Goal: Task Accomplishment & Management: Manage account settings

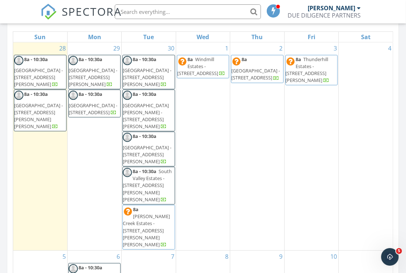
scroll to position [291, 0]
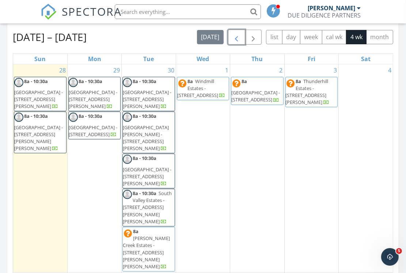
click at [235, 35] on span "button" at bounding box center [236, 37] width 9 height 9
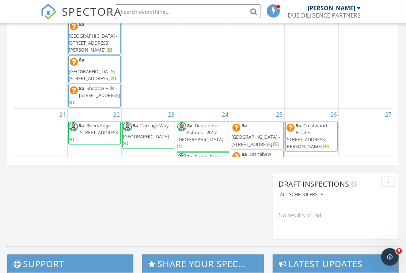
scroll to position [487, 0]
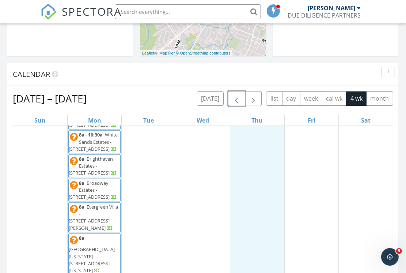
scroll to position [231, 0]
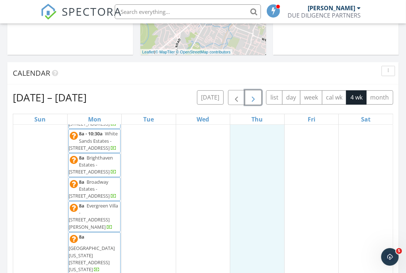
click at [259, 101] on button "button" at bounding box center [253, 97] width 17 height 15
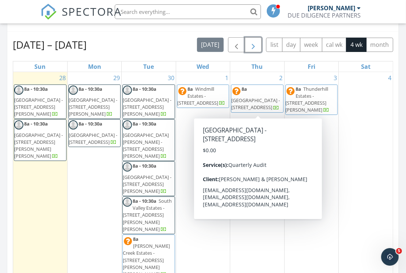
scroll to position [284, 0]
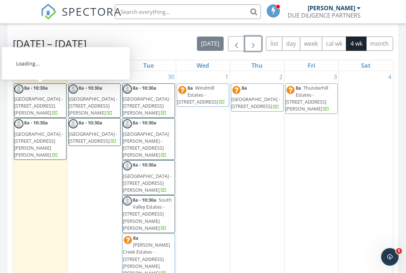
click at [47, 99] on span "Hidden River North - 975 W Beecher St, Adrian 49221" at bounding box center [38, 105] width 49 height 20
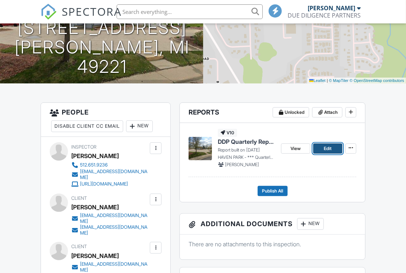
click at [332, 149] on link "Edit" at bounding box center [327, 148] width 29 height 10
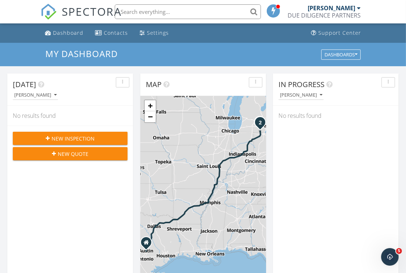
click at [186, 16] on input "text" at bounding box center [188, 11] width 146 height 15
click at [185, 14] on input "text" at bounding box center [188, 11] width 146 height 15
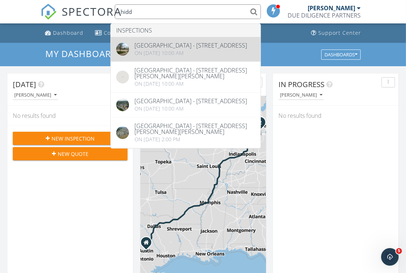
type input "hidd"
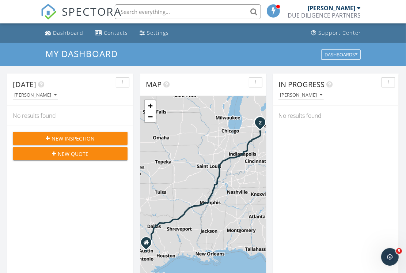
click at [170, 13] on input "text" at bounding box center [188, 11] width 146 height 15
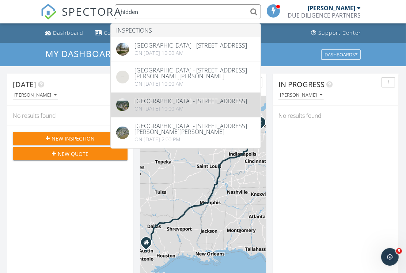
type input "hidden"
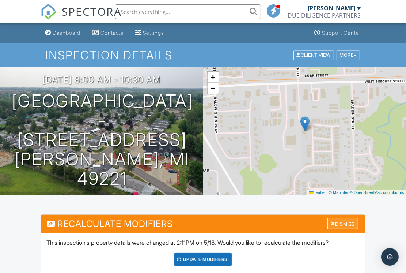
click at [351, 226] on div "Dismiss" at bounding box center [343, 223] width 31 height 11
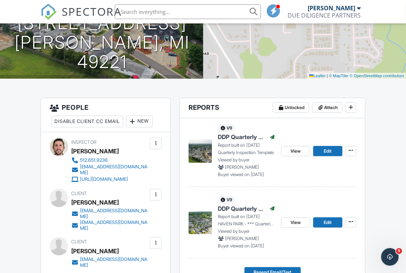
scroll to position [124, 0]
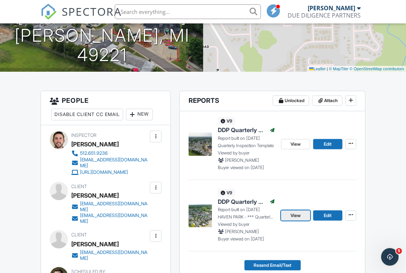
click at [297, 214] on span "View" at bounding box center [296, 215] width 10 height 7
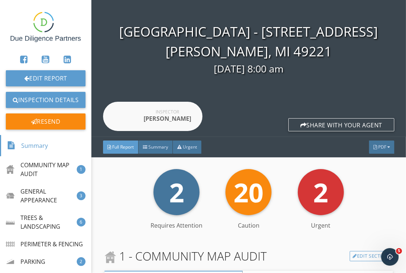
scroll to position [42, 0]
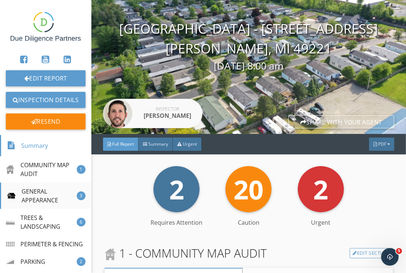
click at [23, 190] on div "GENERAL APPEARANCE" at bounding box center [42, 196] width 70 height 18
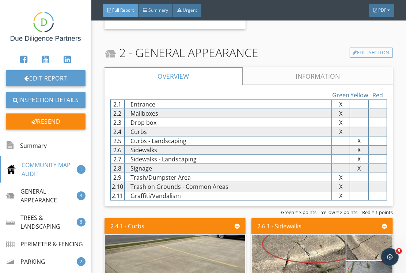
scroll to position [495, 0]
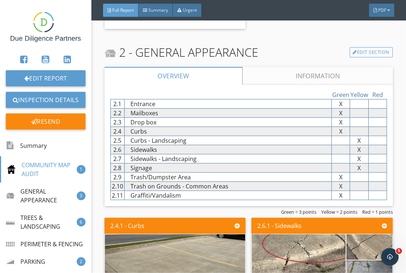
click at [270, 73] on link "Information" at bounding box center [317, 76] width 151 height 18
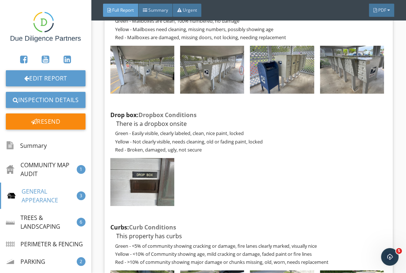
scroll to position [705, 0]
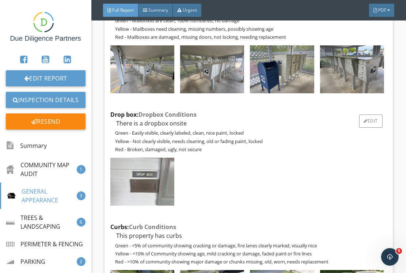
click at [158, 184] on img at bounding box center [142, 182] width 64 height 48
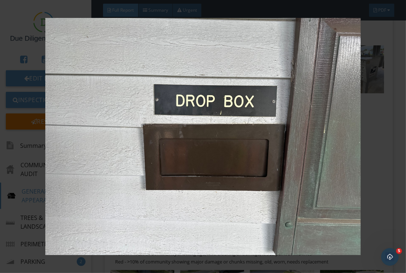
click at [93, 11] on div at bounding box center [203, 136] width 406 height 273
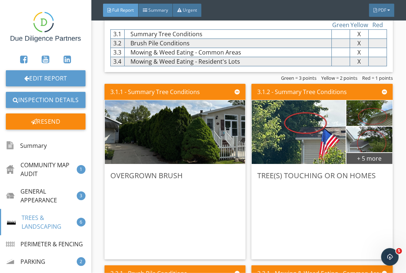
scroll to position [3631, 0]
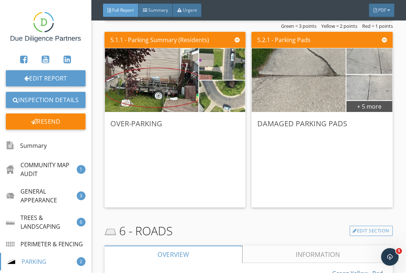
click at [143, 124] on div "Over-Parking" at bounding box center [175, 123] width 130 height 11
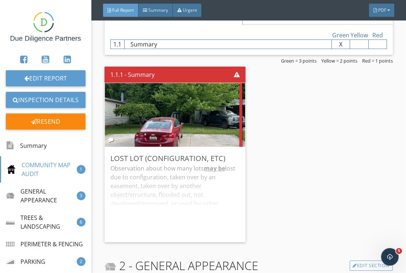
scroll to position [283, 0]
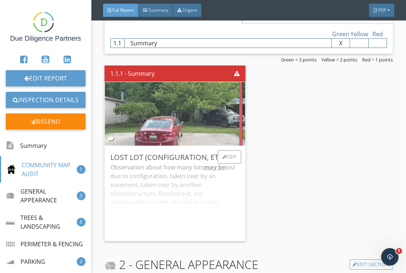
click at [199, 127] on img at bounding box center [175, 113] width 212 height 159
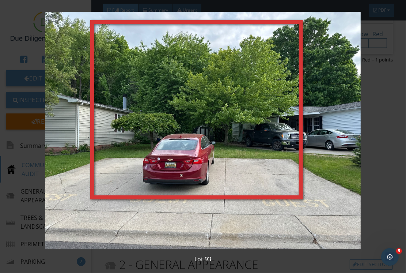
click at [31, 40] on img at bounding box center [203, 130] width 364 height 237
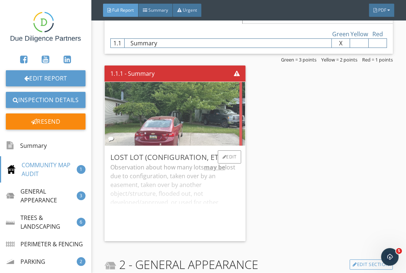
click at [220, 118] on img at bounding box center [175, 113] width 212 height 159
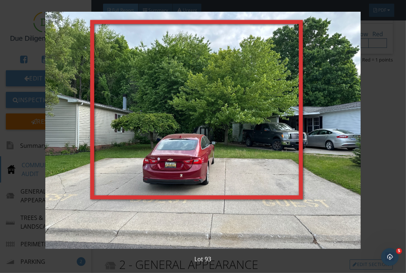
click at [26, 50] on img at bounding box center [203, 130] width 364 height 237
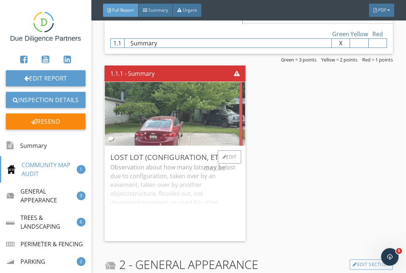
click at [141, 93] on img at bounding box center [175, 113] width 212 height 159
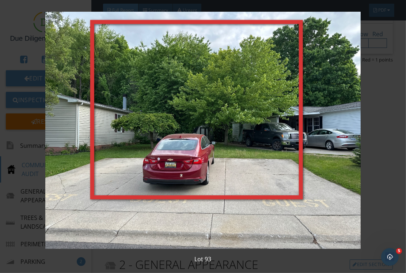
click at [18, 43] on div "Lot 93" at bounding box center [203, 136] width 406 height 273
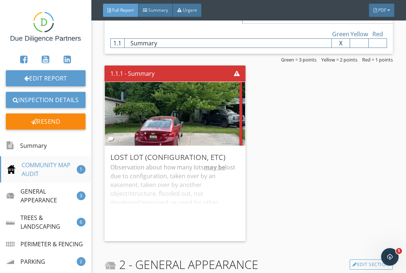
click at [51, 168] on div "COMMUNITY MAP AUDIT" at bounding box center [42, 170] width 70 height 18
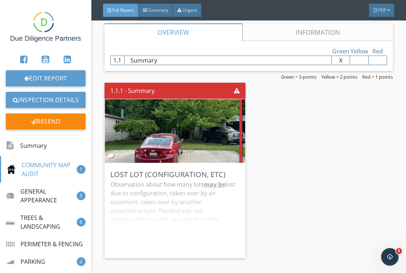
click at [308, 33] on link "Information" at bounding box center [317, 32] width 151 height 18
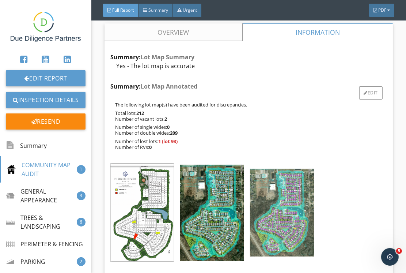
click at [275, 198] on img at bounding box center [282, 213] width 64 height 88
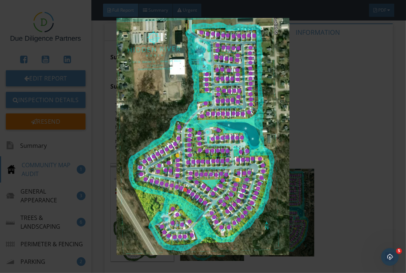
click at [71, 31] on img at bounding box center [203, 136] width 364 height 237
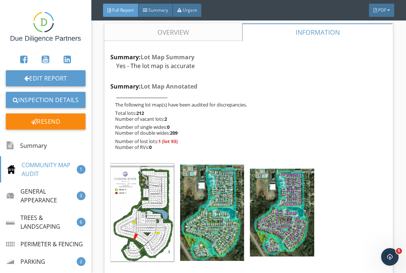
click at [181, 35] on link "Overview" at bounding box center [174, 32] width 138 height 18
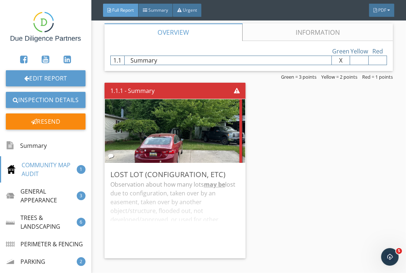
click at [292, 30] on link "Information" at bounding box center [317, 32] width 151 height 18
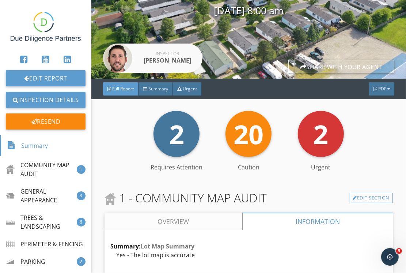
scroll to position [0, 0]
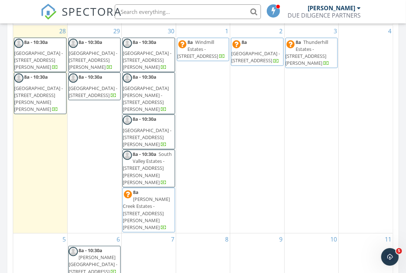
scroll to position [331, 0]
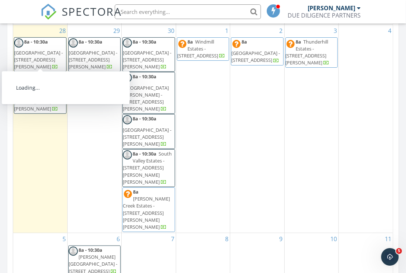
click at [46, 58] on span "[GEOGRAPHIC_DATA] - [STREET_ADDRESS][PERSON_NAME]" at bounding box center [38, 59] width 49 height 20
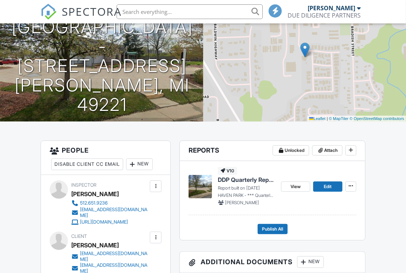
scroll to position [75, 0]
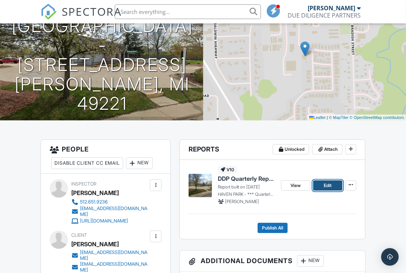
click at [320, 187] on link "Edit" at bounding box center [327, 185] width 29 height 10
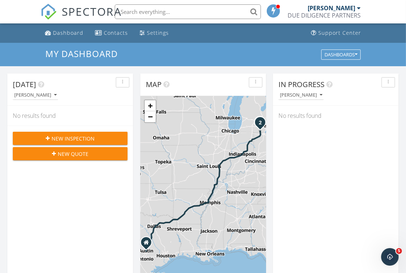
click at [168, 11] on input "text" at bounding box center [188, 11] width 146 height 15
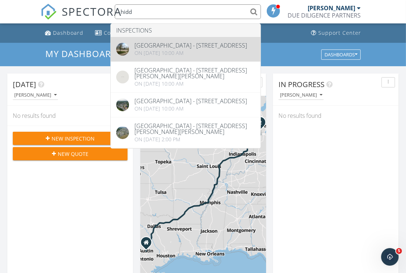
type input "hidd"
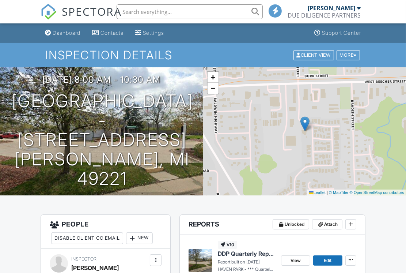
scroll to position [184, 0]
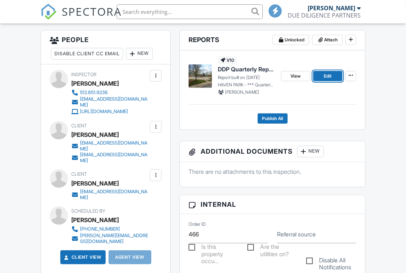
click at [333, 71] on link "Edit" at bounding box center [327, 76] width 29 height 10
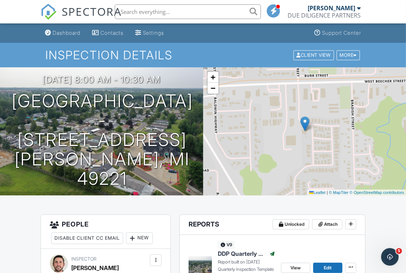
click at [71, 14] on span "SPECTORA" at bounding box center [92, 11] width 60 height 15
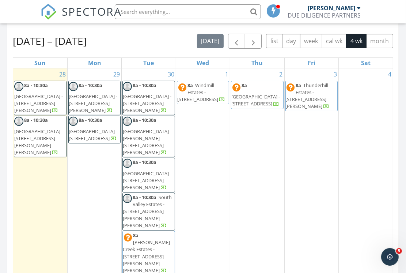
scroll to position [280, 0]
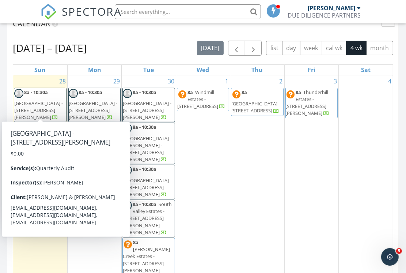
click at [35, 101] on span "[GEOGRAPHIC_DATA] - [STREET_ADDRESS][PERSON_NAME]" at bounding box center [38, 110] width 49 height 20
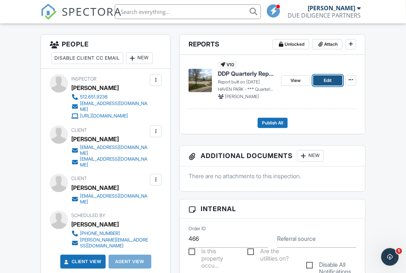
click at [328, 79] on span "Edit" at bounding box center [328, 80] width 8 height 7
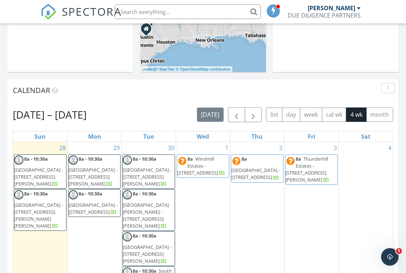
scroll to position [238, 0]
